Goal: Information Seeking & Learning: Understand process/instructions

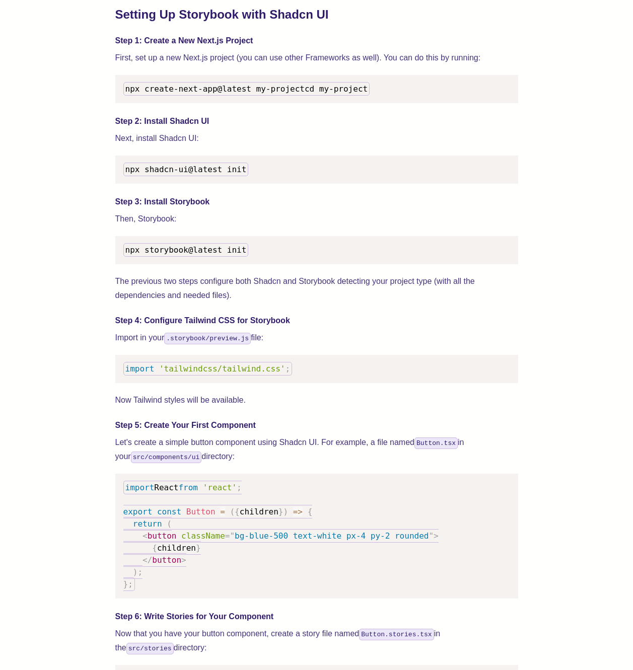
scroll to position [1131, 0]
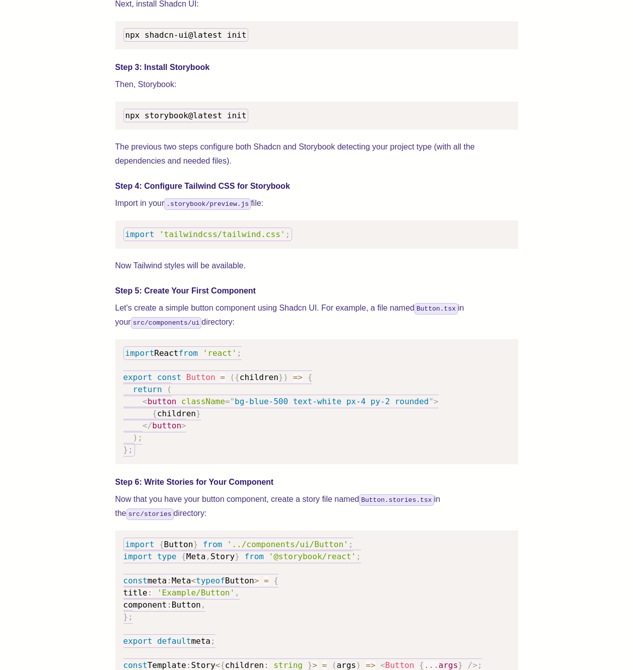
click at [364, 211] on p "Import in your .storybook/preview.js file:" at bounding box center [316, 203] width 403 height 14
click at [359, 249] on pre "import 'tailwindcss/tailwind.css' ;" at bounding box center [316, 235] width 403 height 28
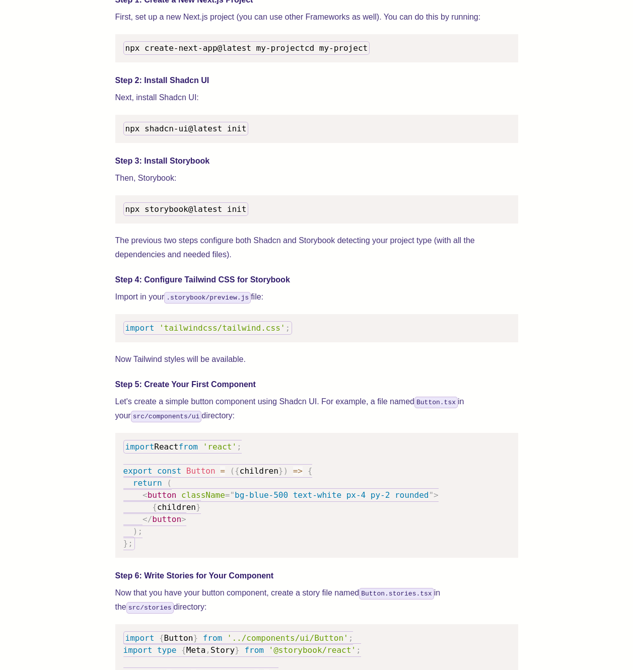
scroll to position [1028, 0]
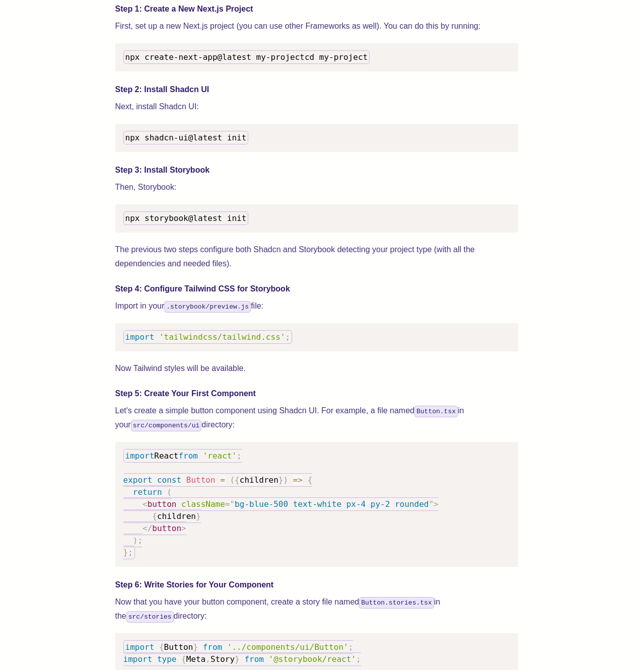
click at [315, 271] on p "The previous two steps configure both Shadcn and Storybook detecting your proje…" at bounding box center [316, 257] width 403 height 28
click at [287, 342] on span ";" at bounding box center [287, 337] width 5 height 10
drag, startPoint x: 288, startPoint y: 353, endPoint x: 123, endPoint y: 352, distance: 165.2
click at [123, 344] on code "import 'tailwindcss/tailwind.css' ;" at bounding box center [207, 337] width 169 height 14
click at [337, 376] on p "Now Tailwind styles will be available." at bounding box center [316, 369] width 403 height 14
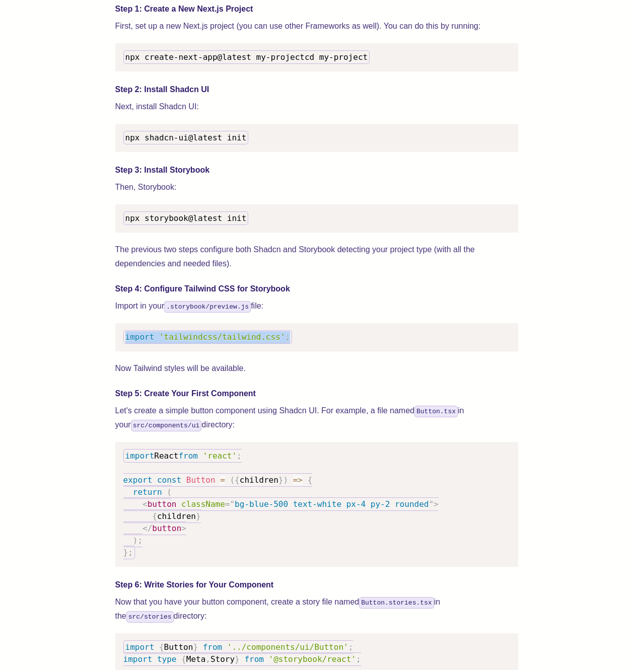
drag, startPoint x: 288, startPoint y: 349, endPoint x: 123, endPoint y: 349, distance: 164.7
click at [123, 344] on code "import 'tailwindcss/tailwind.css' ;" at bounding box center [207, 337] width 169 height 14
copy code "import 'tailwindcss/tailwind.css' ;"
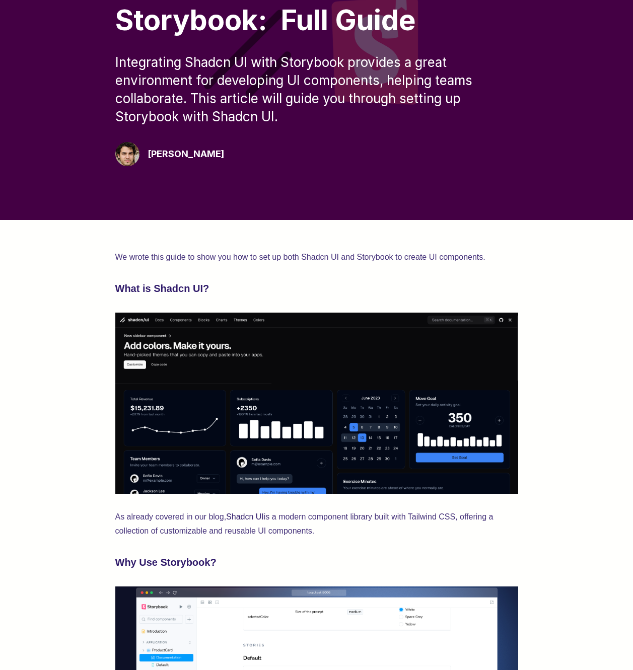
scroll to position [336, 0]
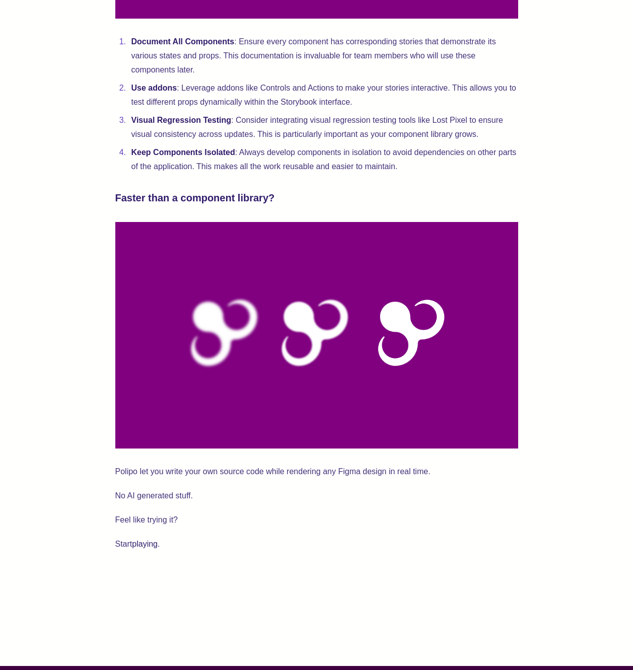
scroll to position [2281, 0]
